Goal: Find specific page/section: Find specific page/section

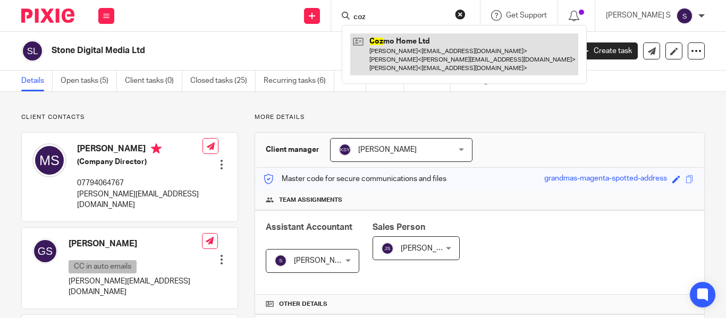
type input "coz"
click at [463, 62] on link at bounding box center [464, 54] width 228 height 42
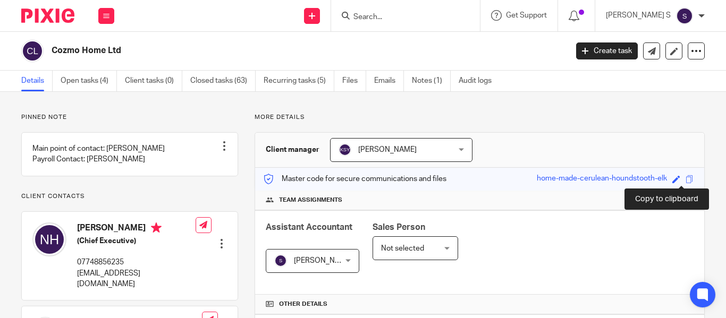
click at [686, 179] on span at bounding box center [690, 179] width 8 height 8
click at [686, 181] on span at bounding box center [690, 179] width 8 height 8
click at [423, 16] on input "Search" at bounding box center [401, 18] width 96 height 10
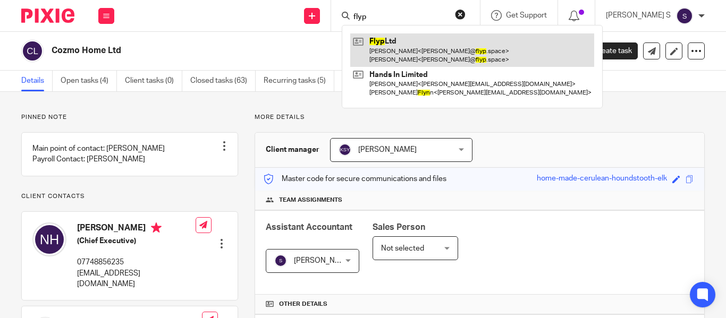
type input "flyp"
click at [474, 56] on link at bounding box center [472, 49] width 244 height 33
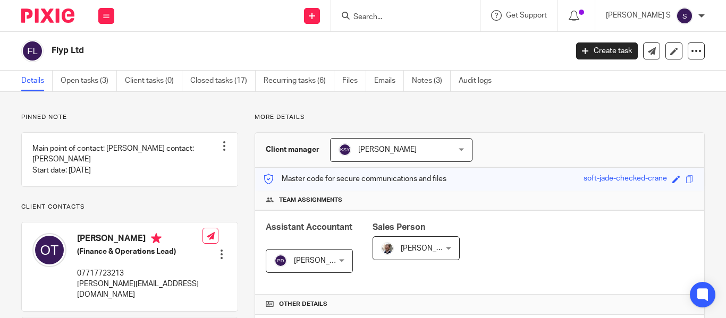
click at [424, 17] on input "Search" at bounding box center [401, 18] width 96 height 10
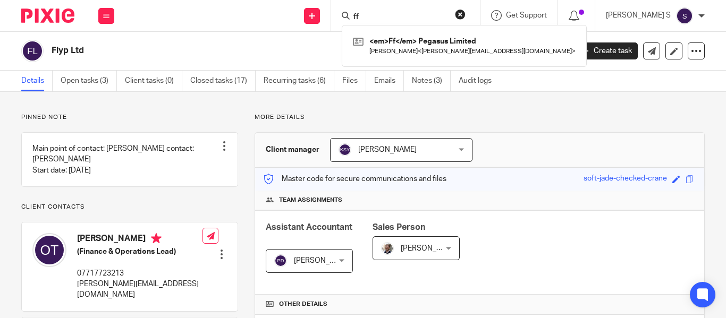
click at [393, 18] on input "ff" at bounding box center [401, 18] width 96 height 10
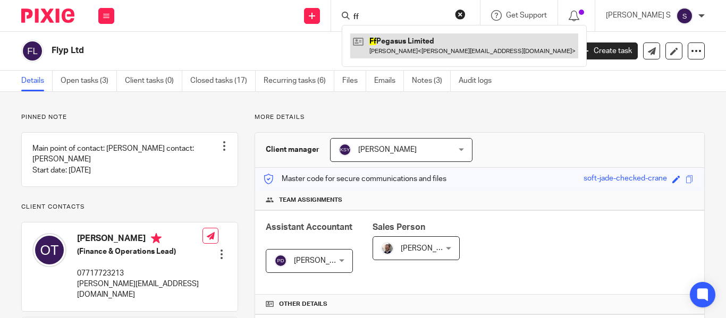
type input "ff"
click at [429, 41] on link at bounding box center [464, 45] width 228 height 24
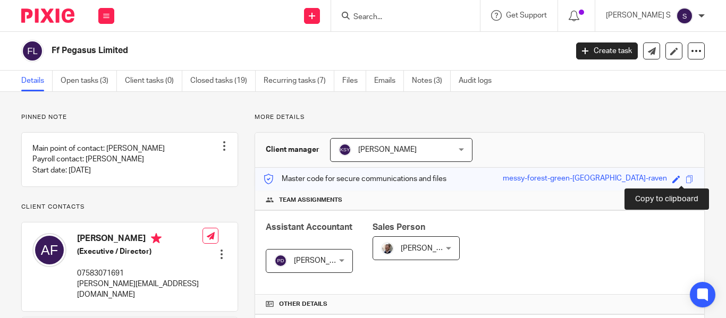
click at [686, 181] on span at bounding box center [690, 179] width 8 height 8
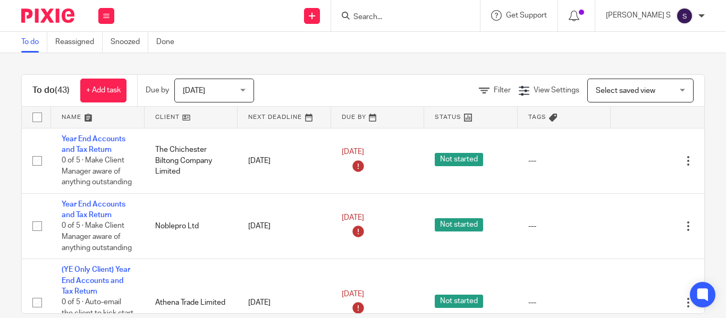
click at [403, 20] on input "Search" at bounding box center [401, 18] width 96 height 10
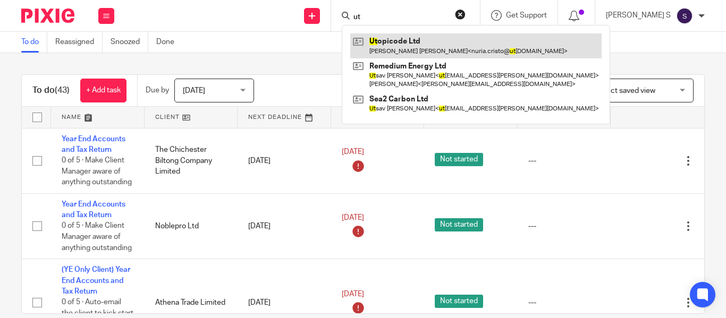
type input "ut"
click at [430, 44] on link at bounding box center [475, 45] width 251 height 24
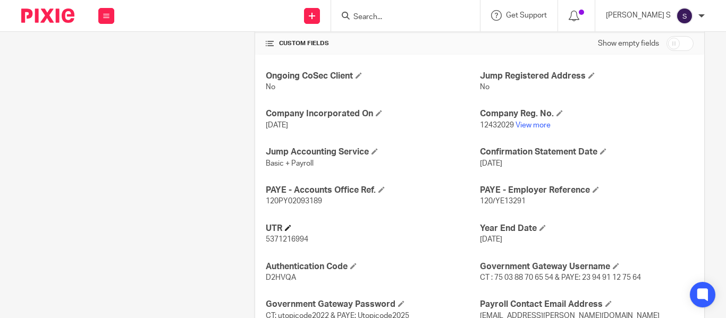
scroll to position [372, 0]
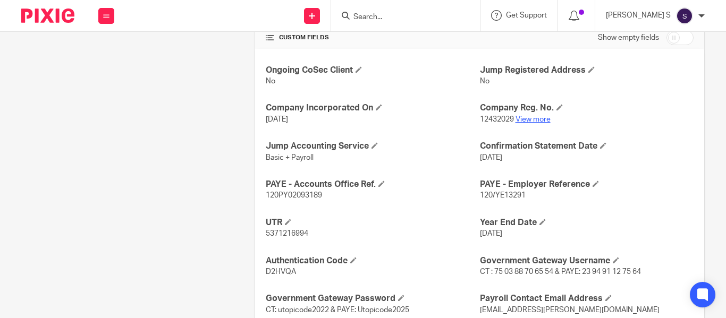
click at [521, 118] on link "View more" at bounding box center [533, 119] width 35 height 7
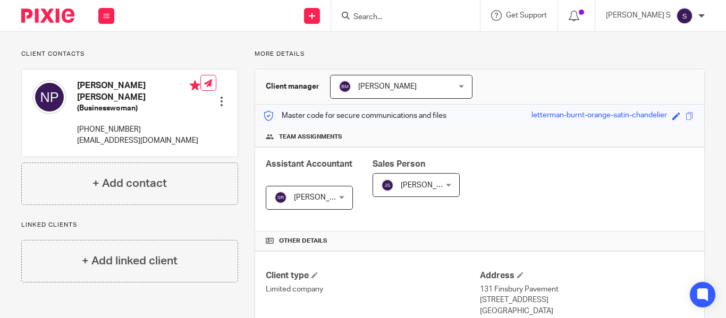
scroll to position [0, 0]
